Goal: Transaction & Acquisition: Purchase product/service

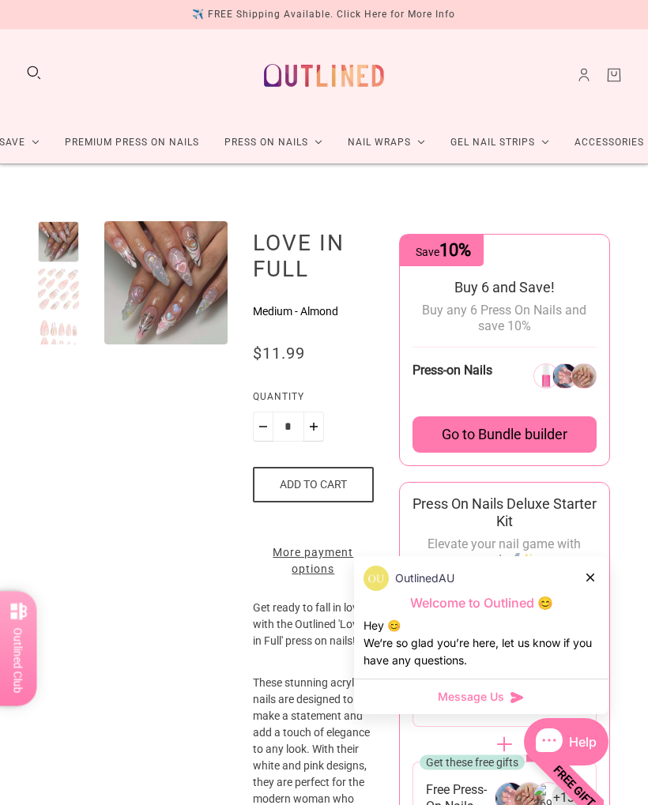
click at [179, 137] on link "Premium Press On Nails" at bounding box center [132, 143] width 160 height 42
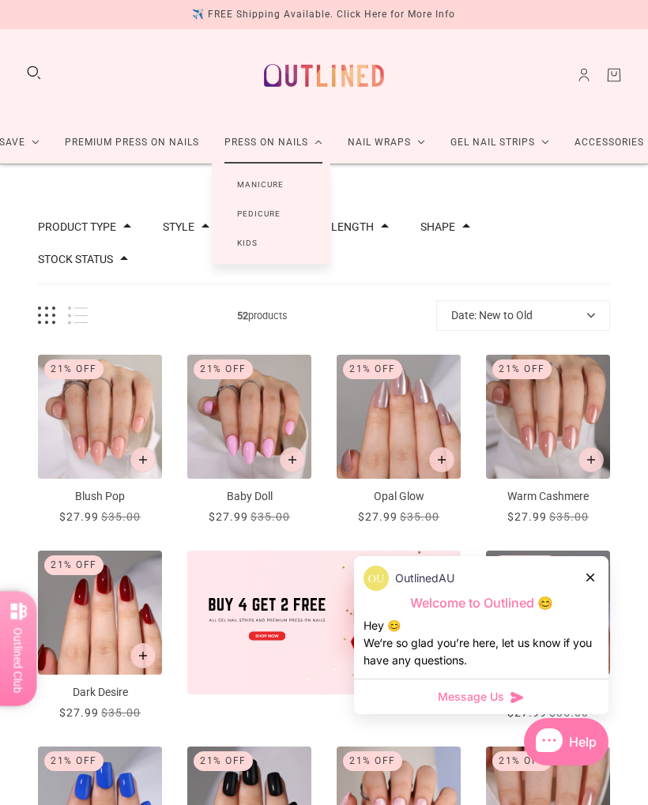
click at [274, 185] on link "Manicure" at bounding box center [260, 184] width 97 height 29
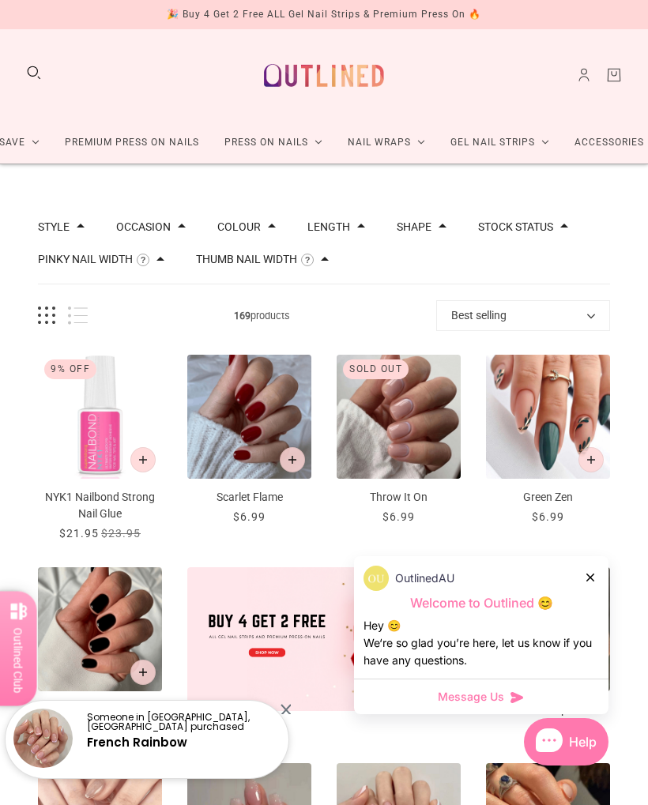
click at [590, 572] on div at bounding box center [590, 577] width 9 height 17
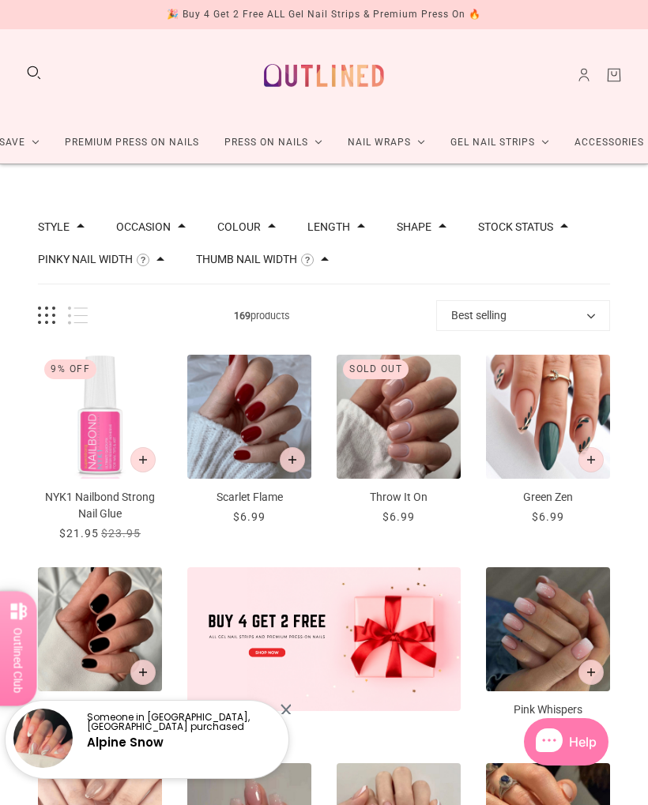
click at [446, 225] on span at bounding box center [443, 226] width 8 height 8
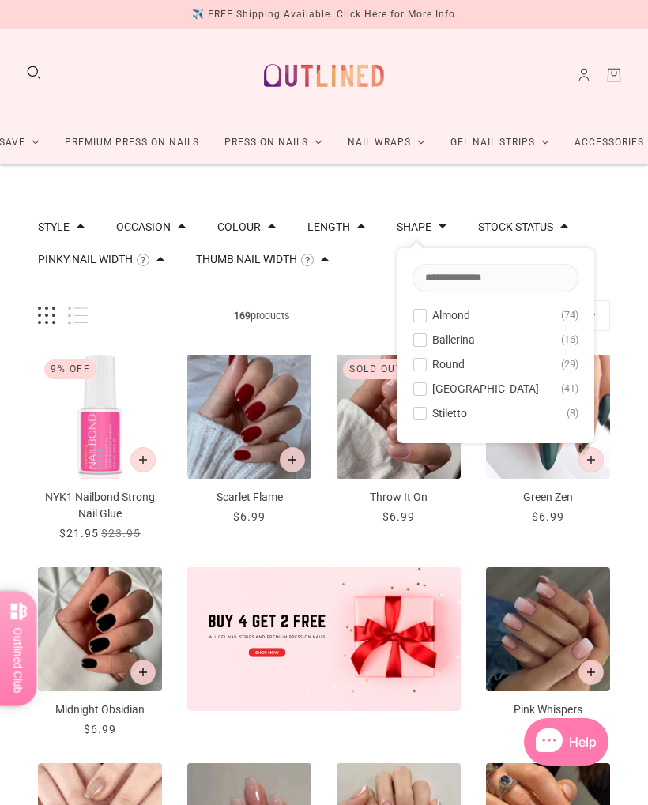
click at [441, 313] on button "Almond 74" at bounding box center [495, 315] width 166 height 19
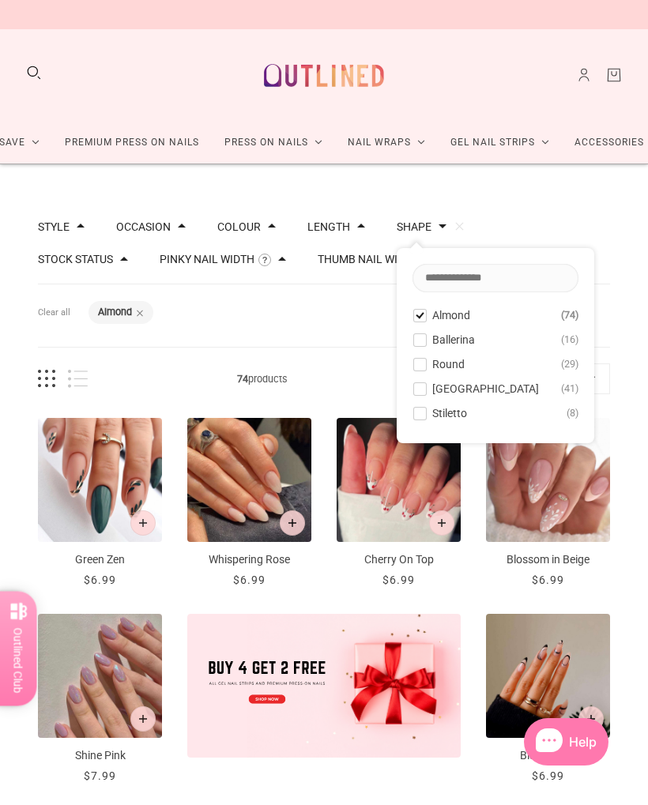
click at [365, 224] on span at bounding box center [361, 226] width 8 height 8
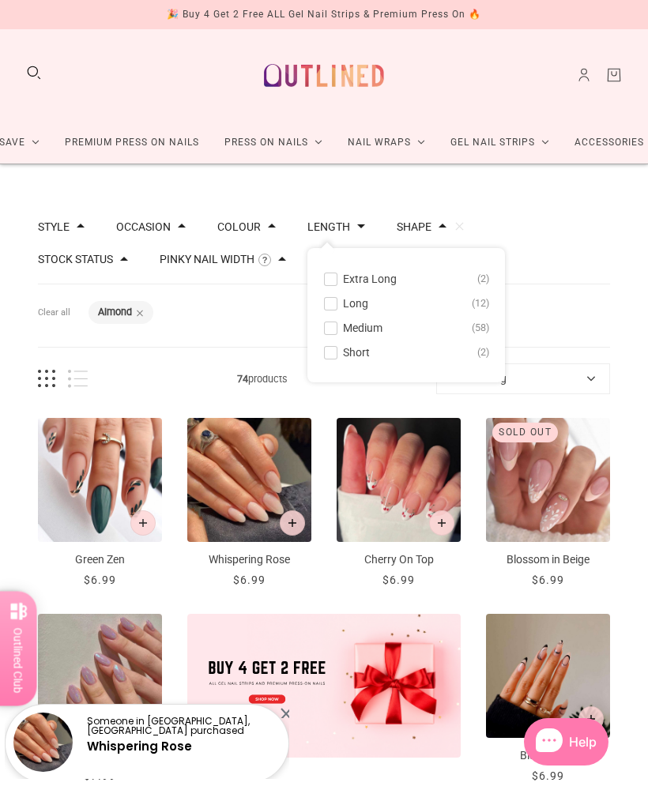
click at [337, 353] on span at bounding box center [331, 353] width 12 height 12
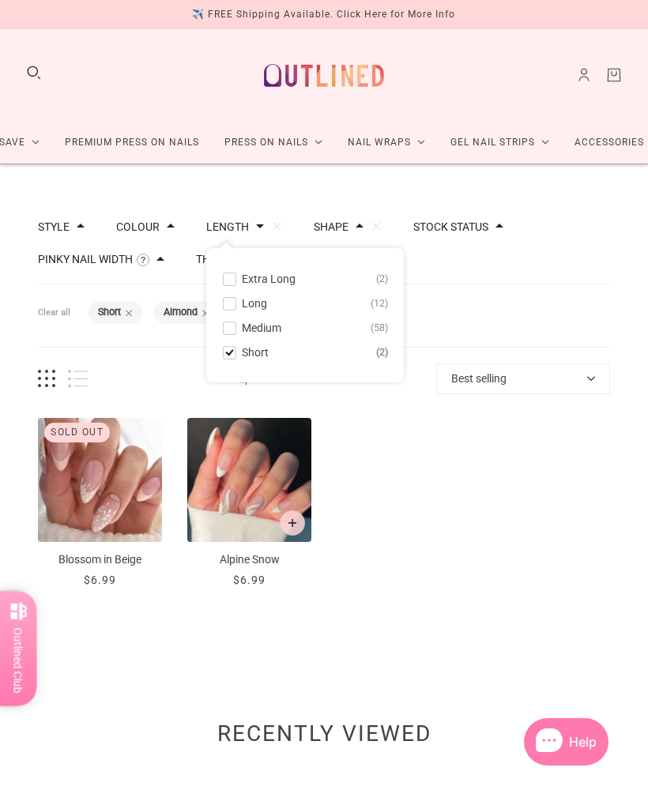
click at [552, 559] on div "Sold out ... Blossom in Beige $6.99 / ... Alpine Snow $6.99 /" at bounding box center [324, 503] width 572 height 171
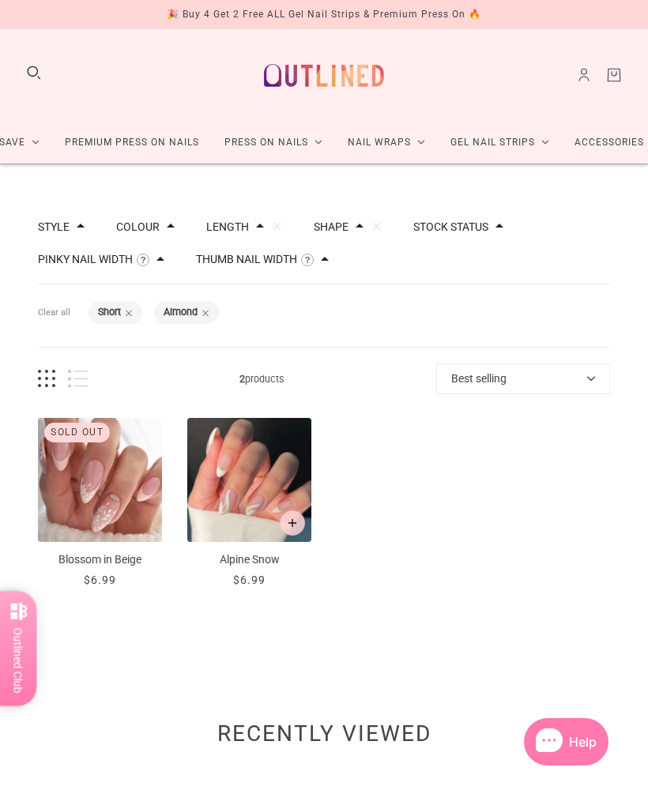
click at [209, 309] on span at bounding box center [205, 313] width 8 height 8
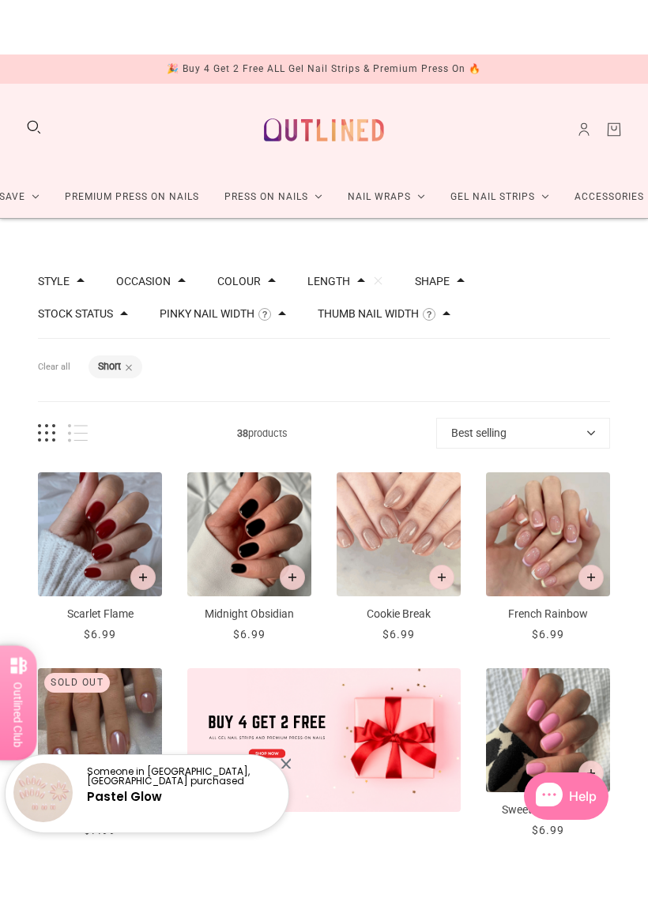
scroll to position [53, 0]
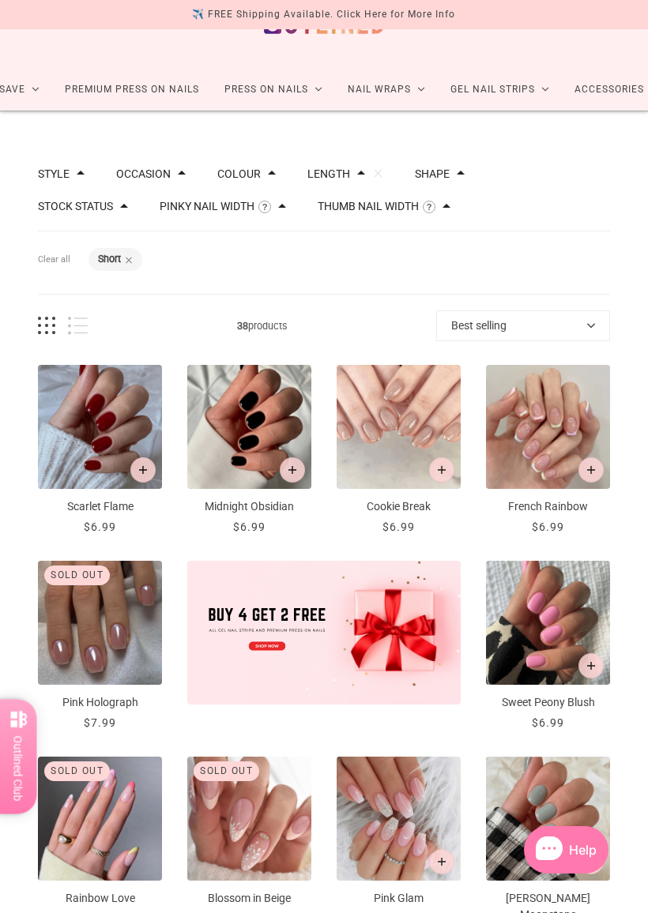
click at [550, 454] on img "French Rainbow" at bounding box center [548, 427] width 124 height 124
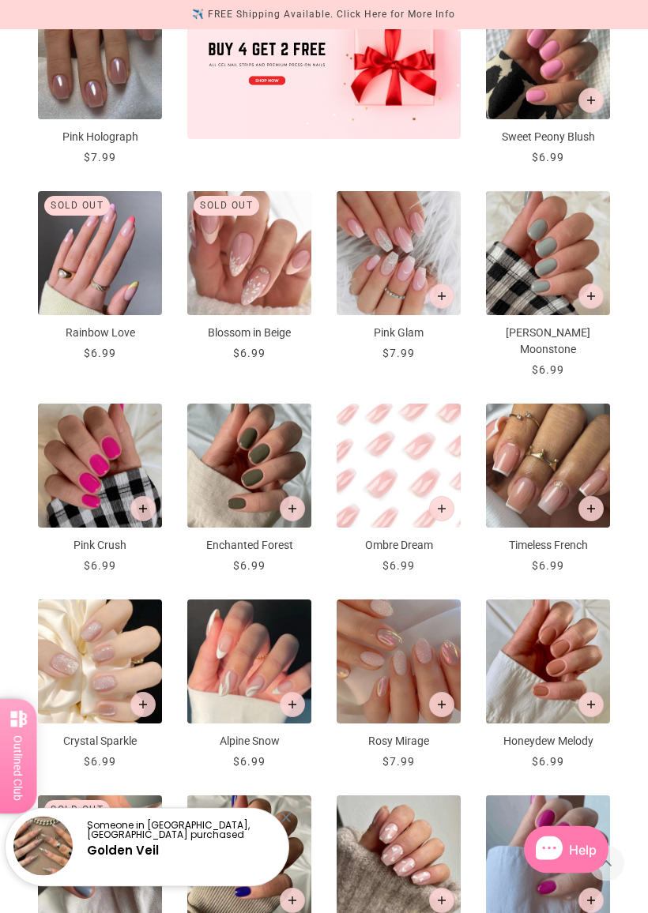
scroll to position [668, 0]
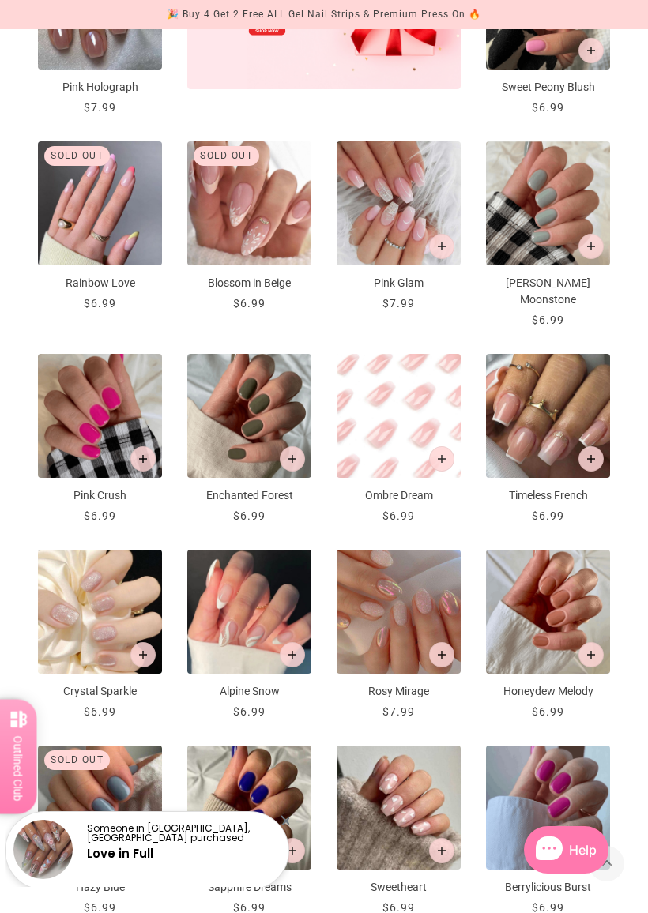
click at [146, 617] on img "Crystal Sparkle" at bounding box center [100, 612] width 124 height 124
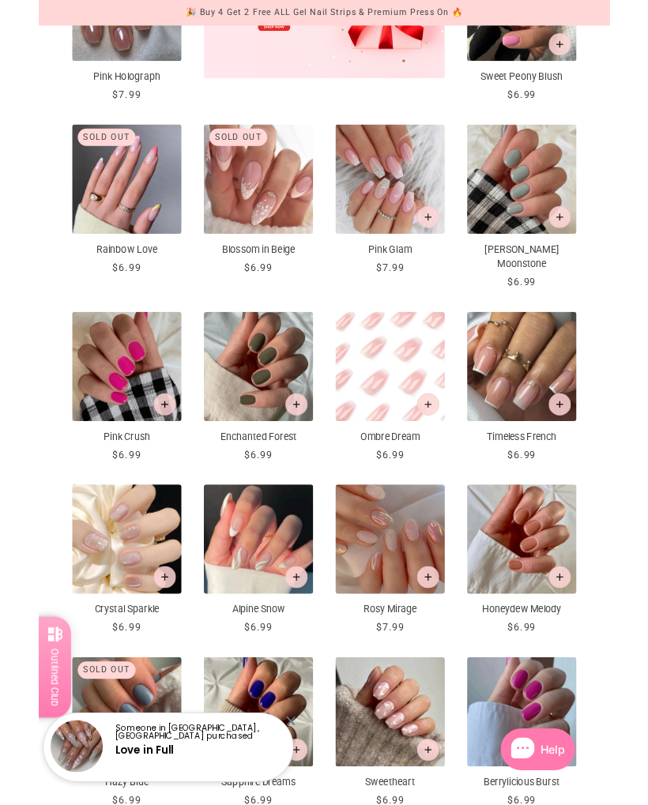
scroll to position [713, 0]
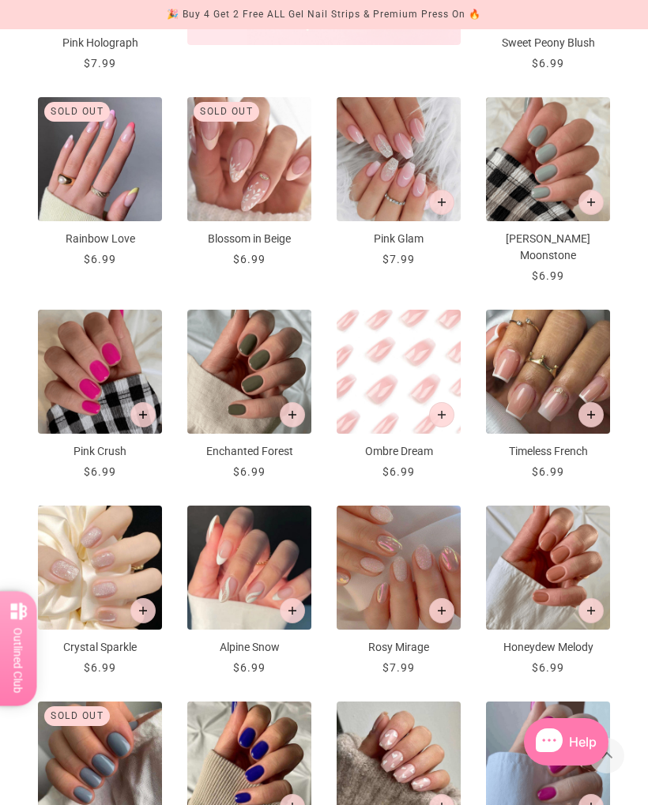
click at [394, 536] on img "Rosy Mirage" at bounding box center [399, 568] width 124 height 124
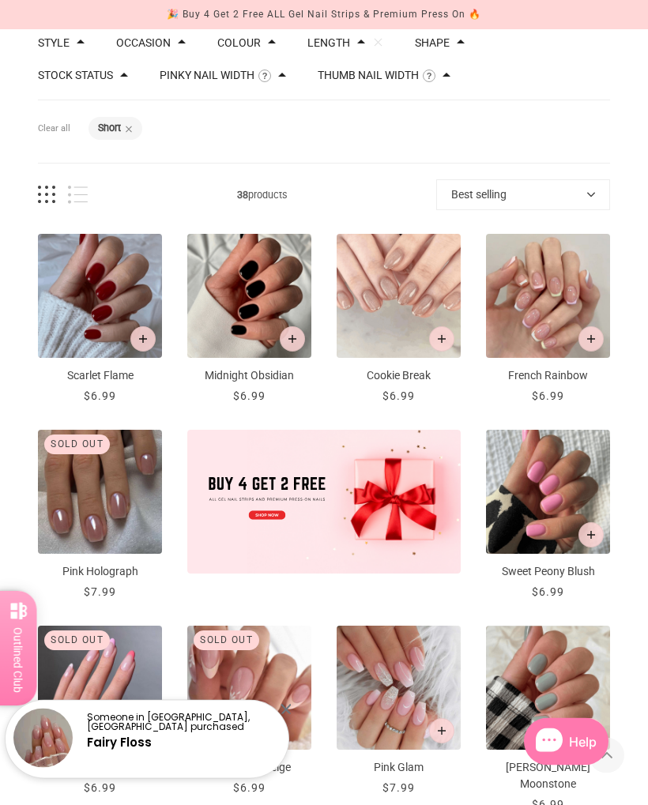
scroll to position [179, 0]
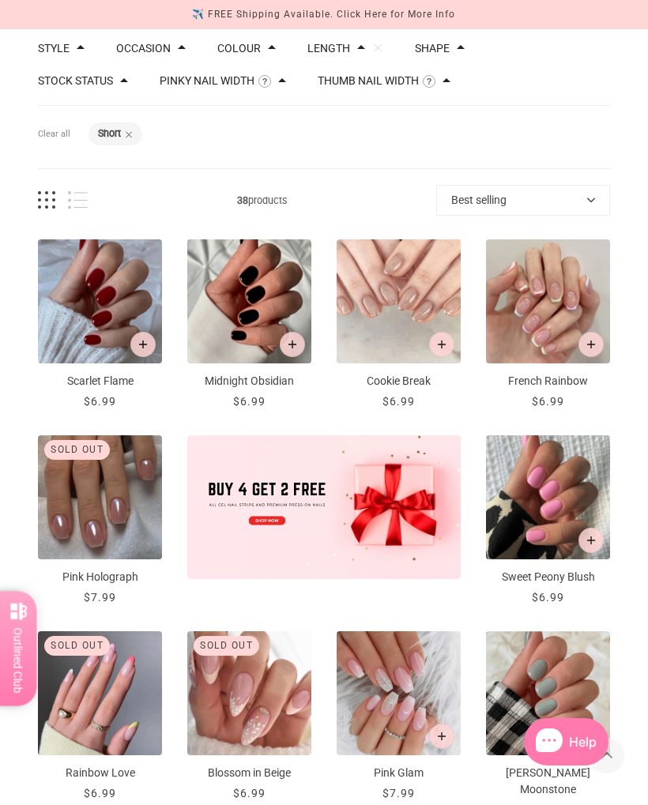
click at [548, 290] on img "French Rainbow" at bounding box center [548, 301] width 124 height 124
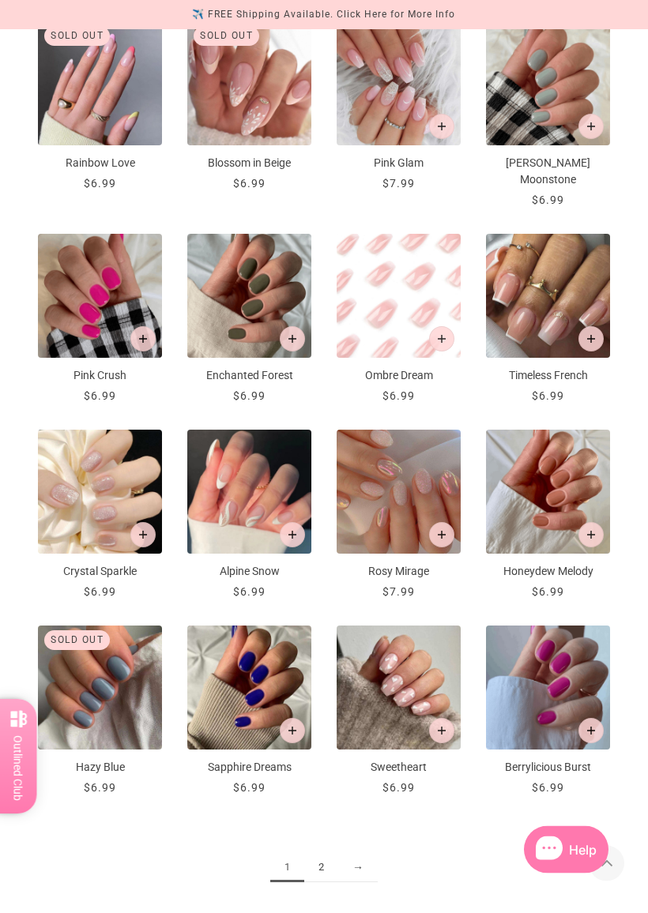
scroll to position [806, 0]
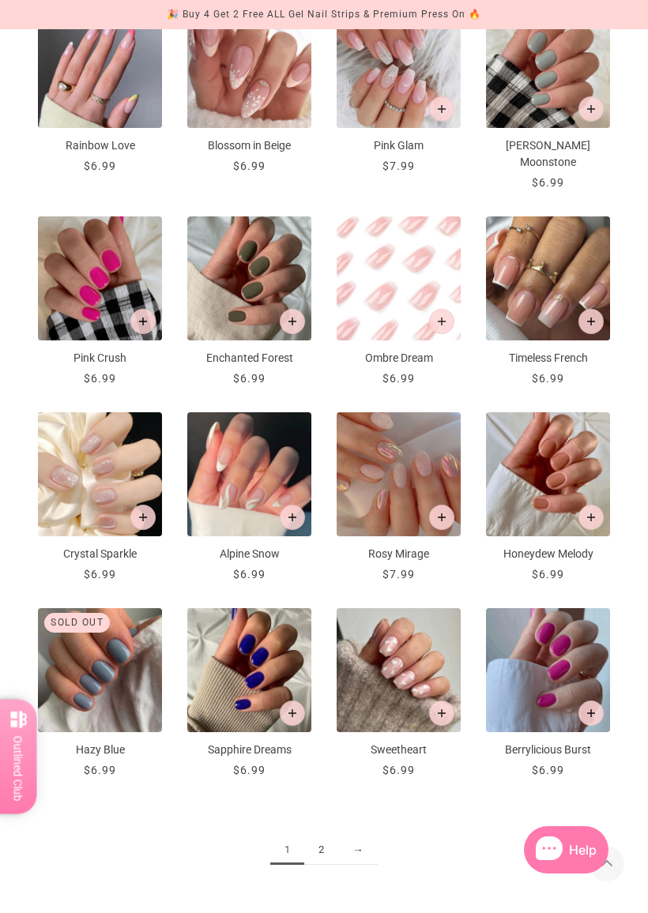
click at [326, 804] on link "2" at bounding box center [321, 850] width 34 height 29
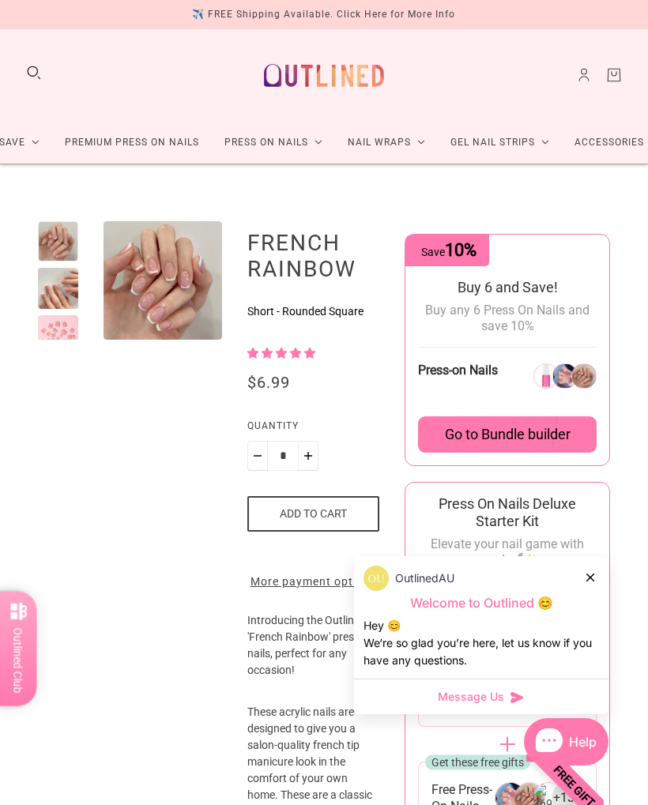
click at [177, 340] on img "Enlarge product image" at bounding box center [200, 436] width 192 height 192
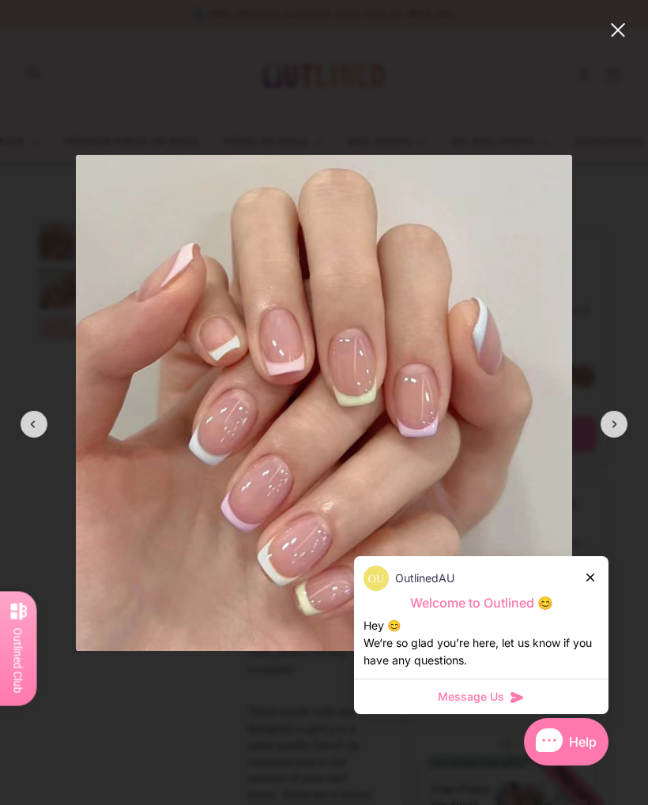
click at [608, 421] on div at bounding box center [614, 424] width 27 height 27
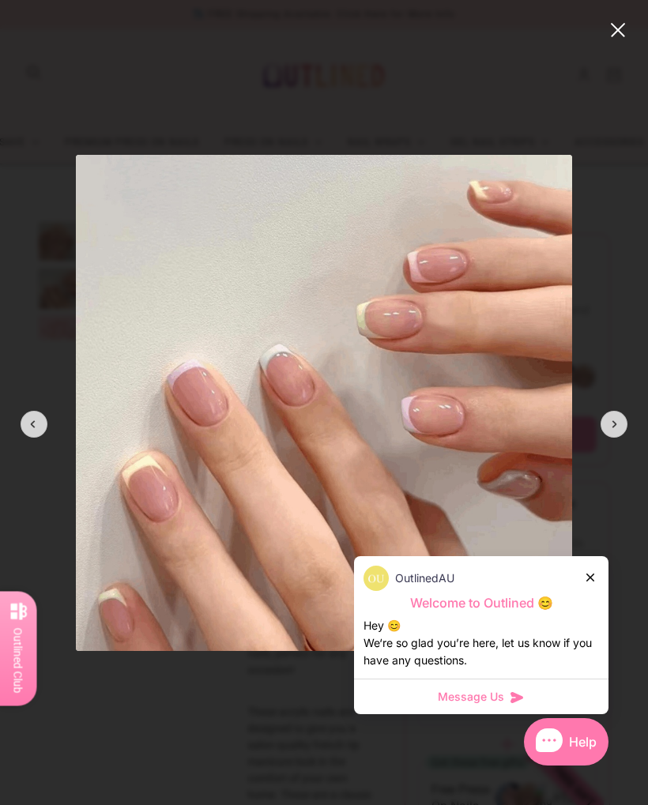
click at [587, 578] on icon at bounding box center [590, 578] width 8 height 8
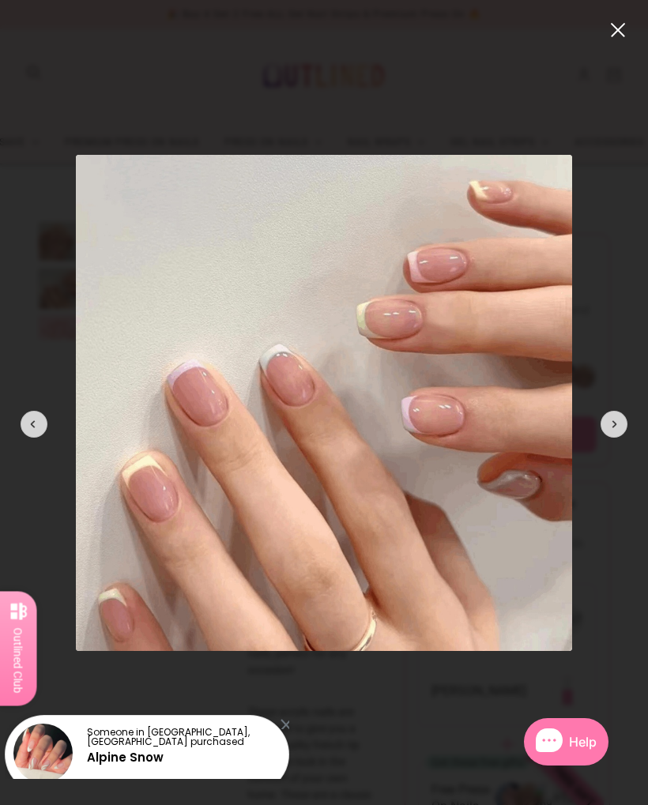
click at [605, 427] on div at bounding box center [614, 424] width 27 height 27
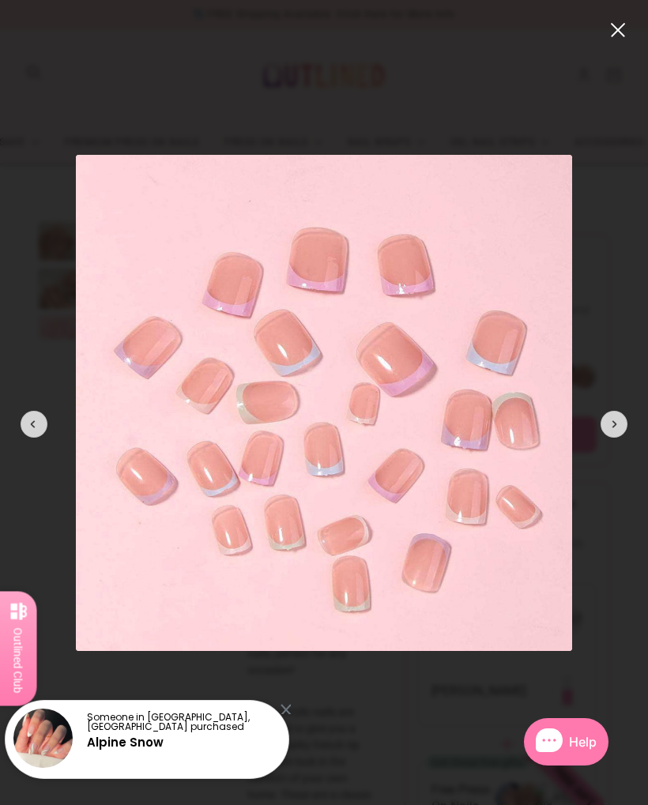
click at [604, 421] on div at bounding box center [614, 424] width 27 height 27
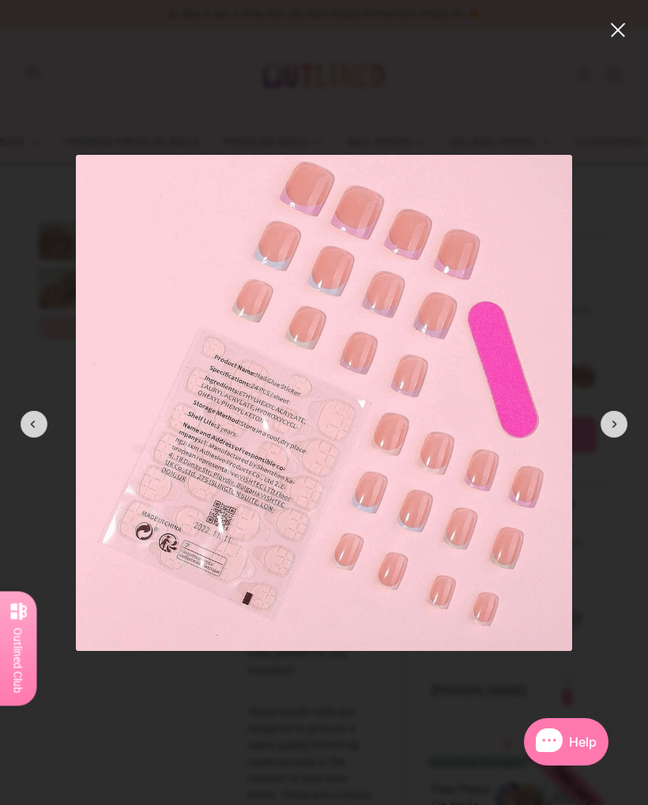
click at [608, 424] on div at bounding box center [614, 424] width 27 height 27
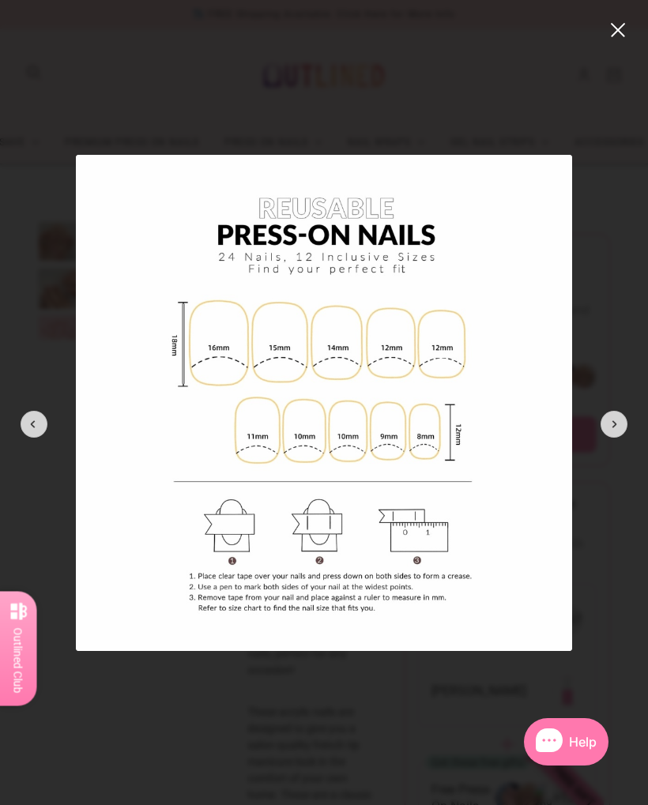
click at [611, 414] on div at bounding box center [614, 424] width 27 height 27
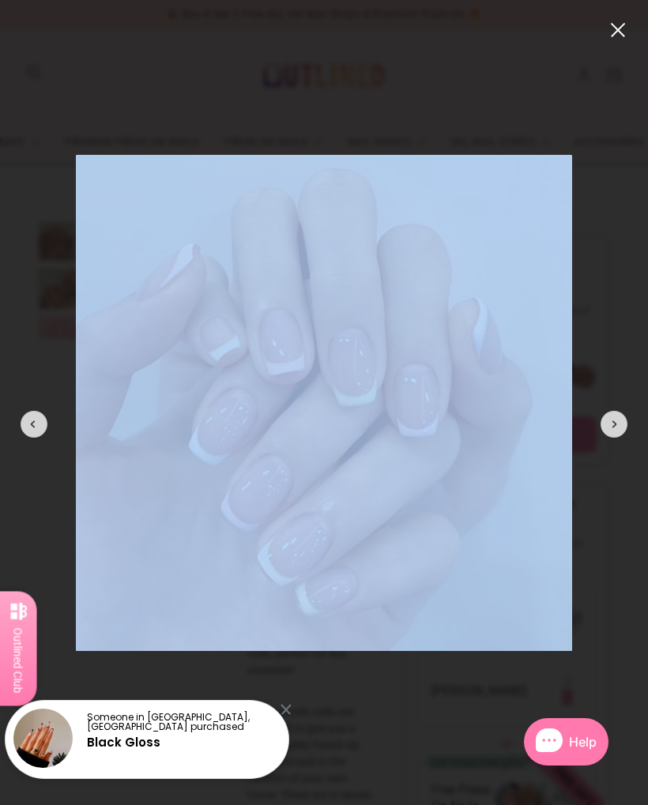
click at [595, 514] on modal-root at bounding box center [324, 402] width 648 height 805
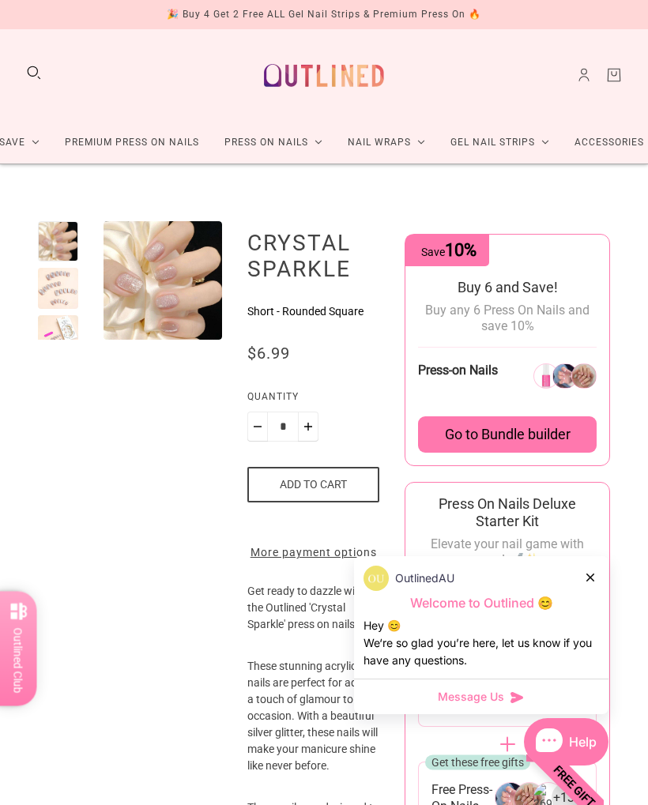
click at [588, 574] on icon at bounding box center [590, 578] width 8 height 8
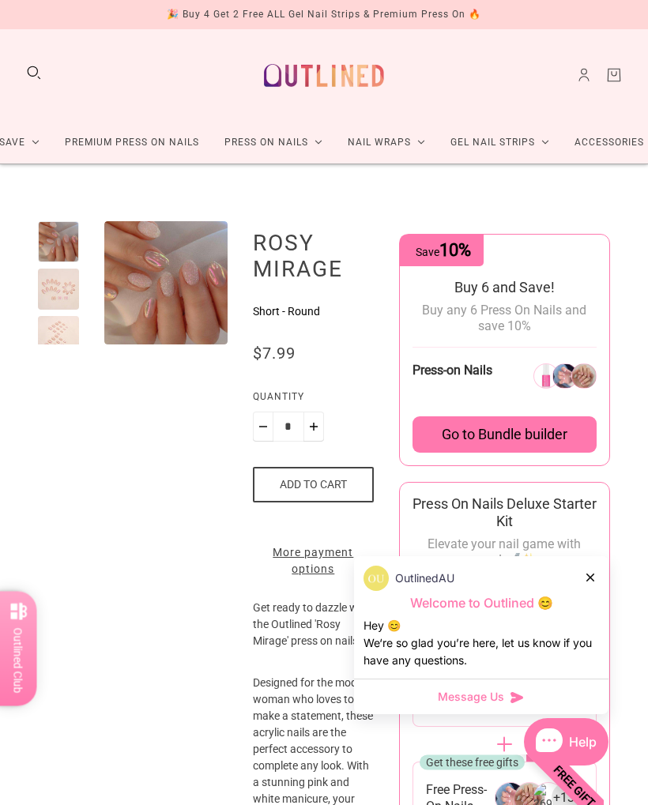
click at [595, 567] on div "OutlinedAU" at bounding box center [480, 578] width 235 height 25
click at [586, 574] on icon at bounding box center [590, 578] width 8 height 8
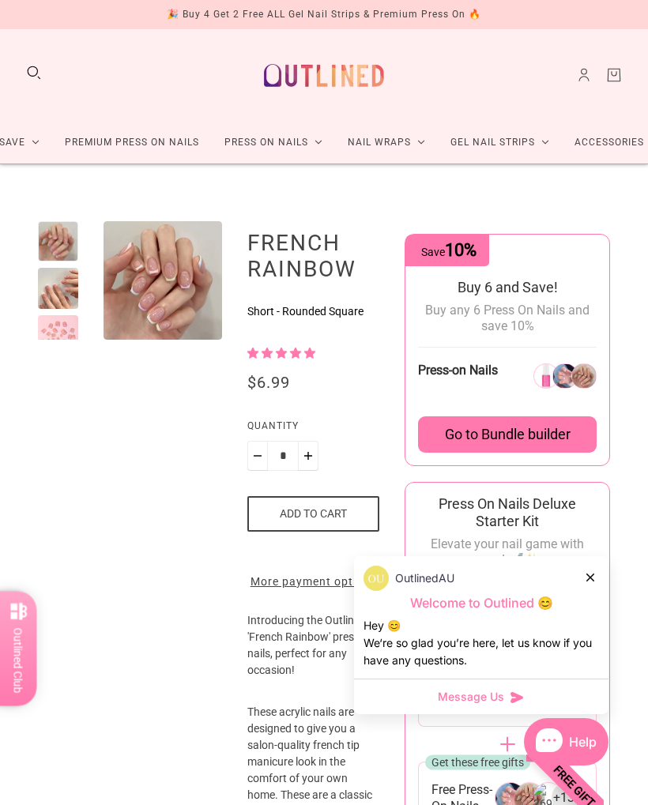
click at [591, 571] on div at bounding box center [590, 577] width 9 height 17
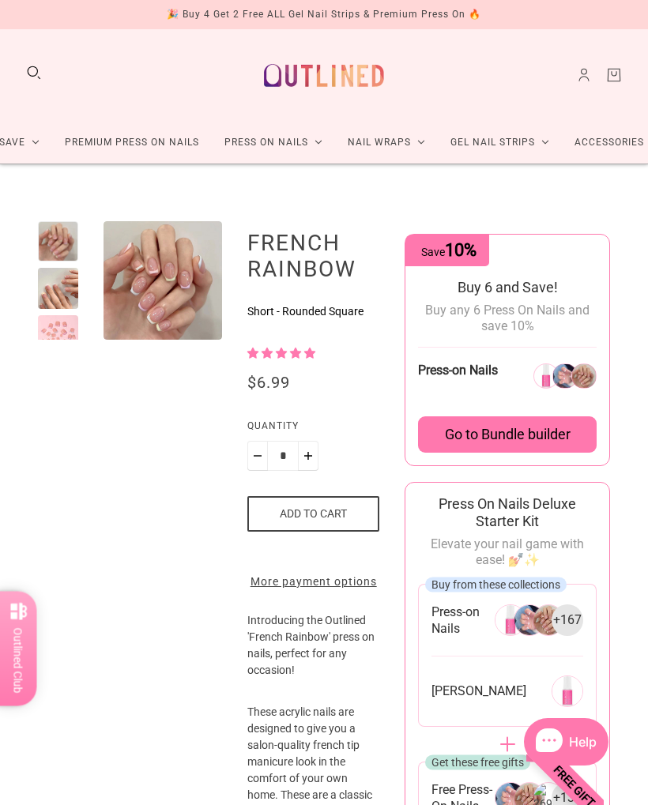
click at [543, 620] on img at bounding box center [549, 620] width 32 height 32
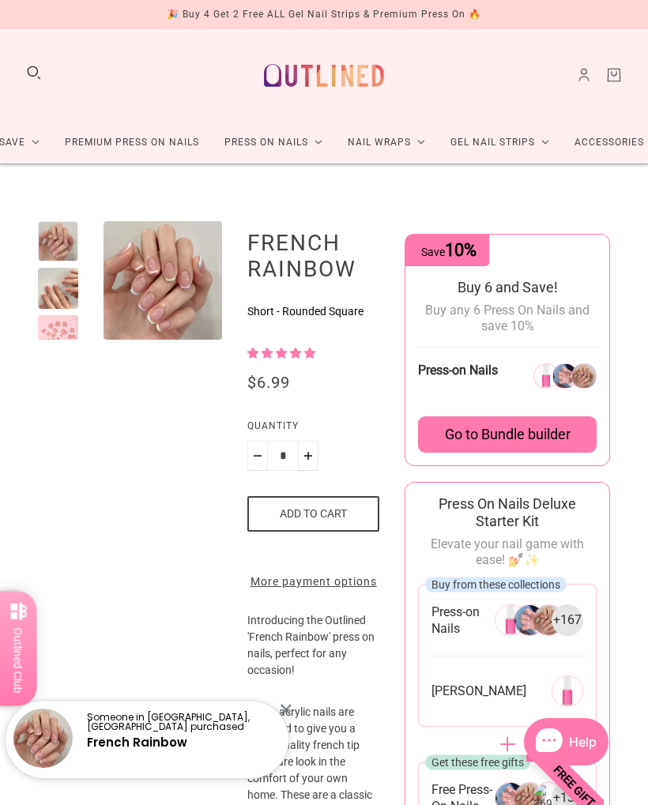
click at [563, 617] on span "+ 167" at bounding box center [567, 620] width 28 height 17
click at [332, 528] on button "Add to cart" at bounding box center [313, 514] width 132 height 36
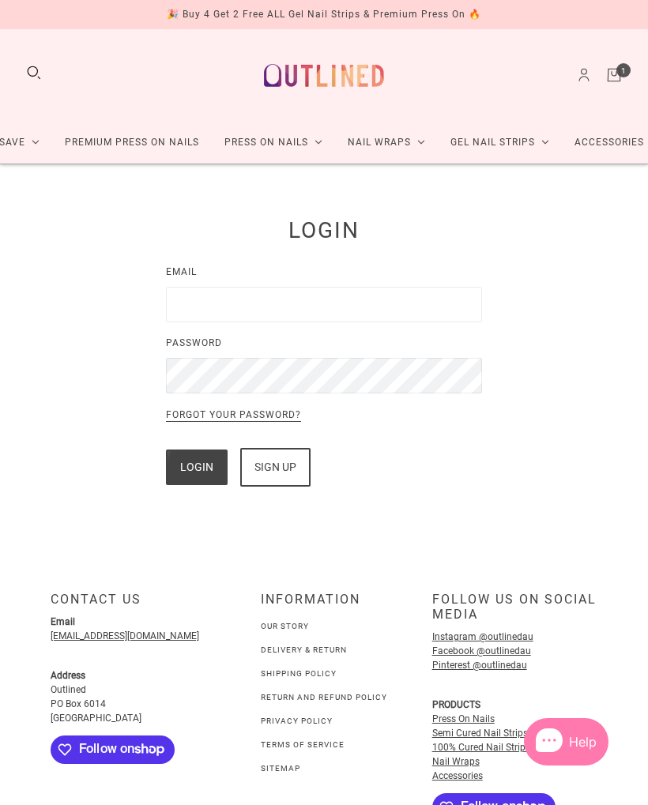
click at [623, 72] on link "Cart" at bounding box center [613, 74] width 17 height 17
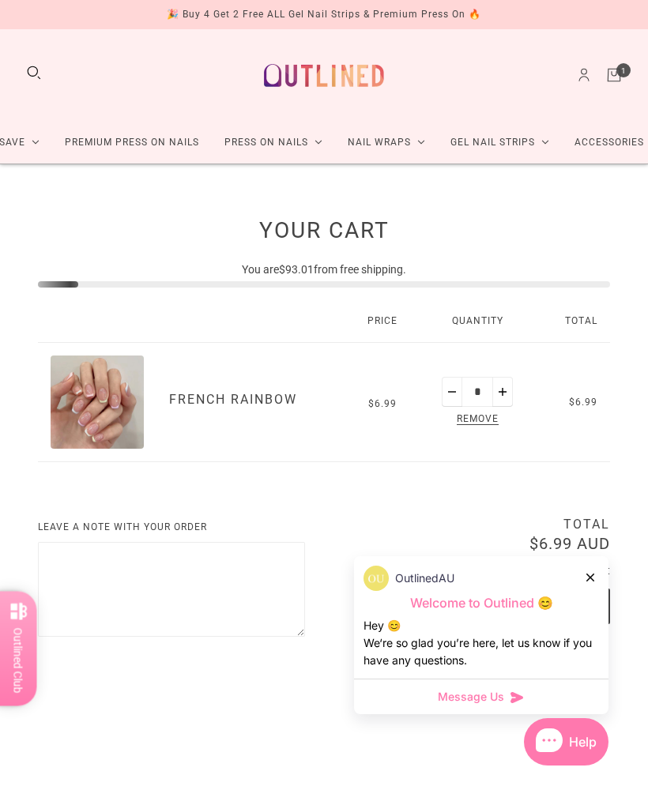
click at [488, 415] on span "Remove" at bounding box center [478, 420] width 48 height 18
